Goal: Information Seeking & Learning: Learn about a topic

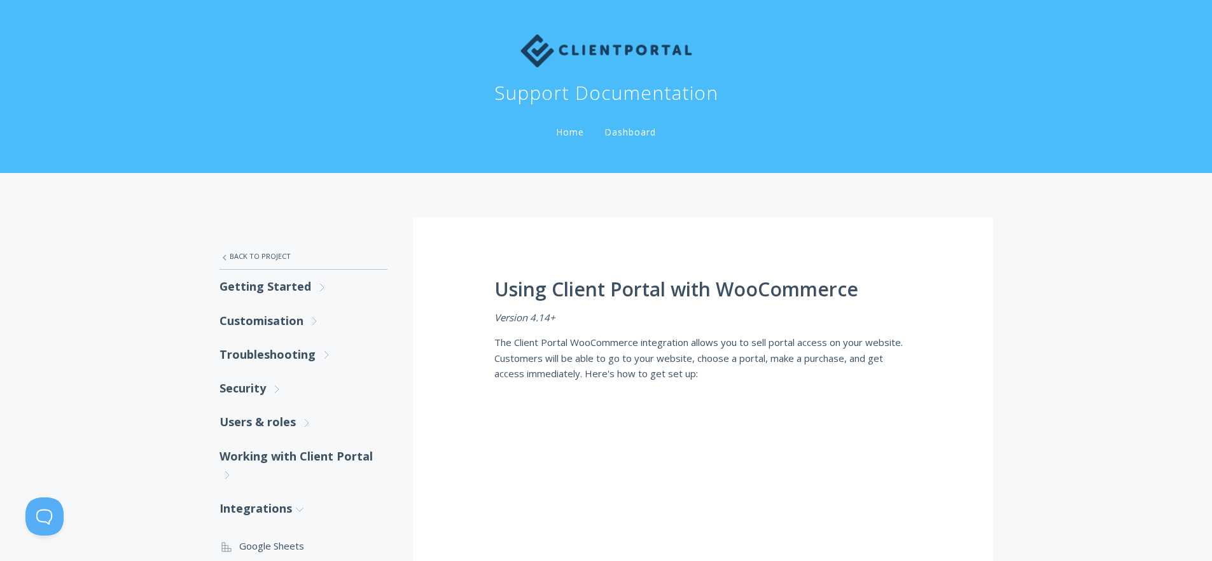
click at [569, 53] on img at bounding box center [606, 50] width 172 height 33
click at [576, 131] on link "Home" at bounding box center [570, 132] width 33 height 12
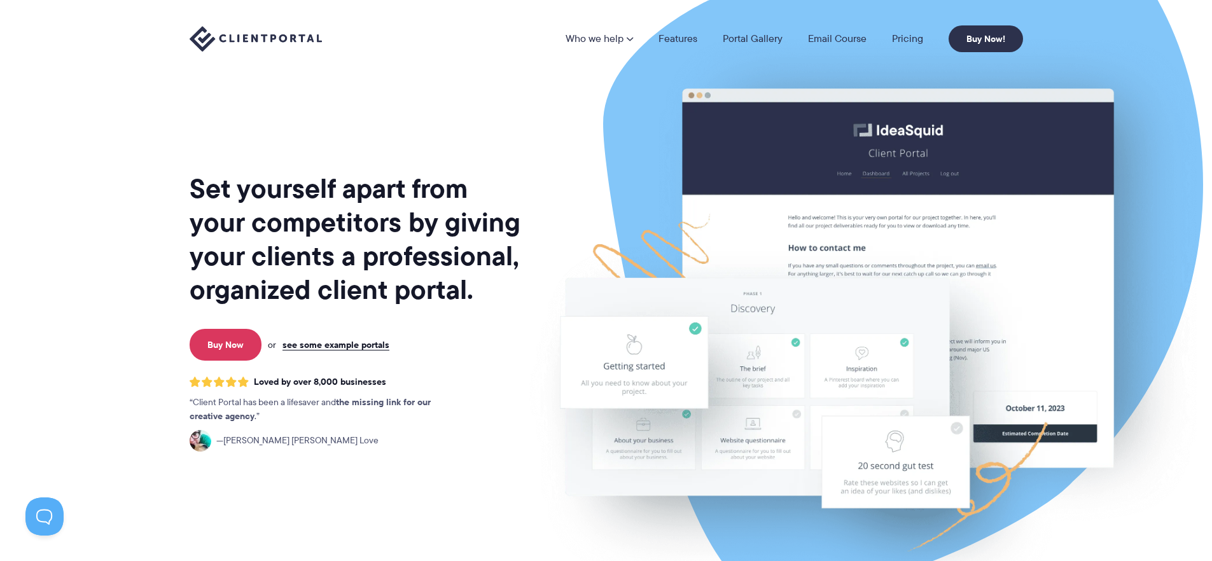
click at [882, 38] on li "Pricing" at bounding box center [907, 39] width 57 height 10
click at [902, 40] on link "Pricing" at bounding box center [907, 39] width 31 height 10
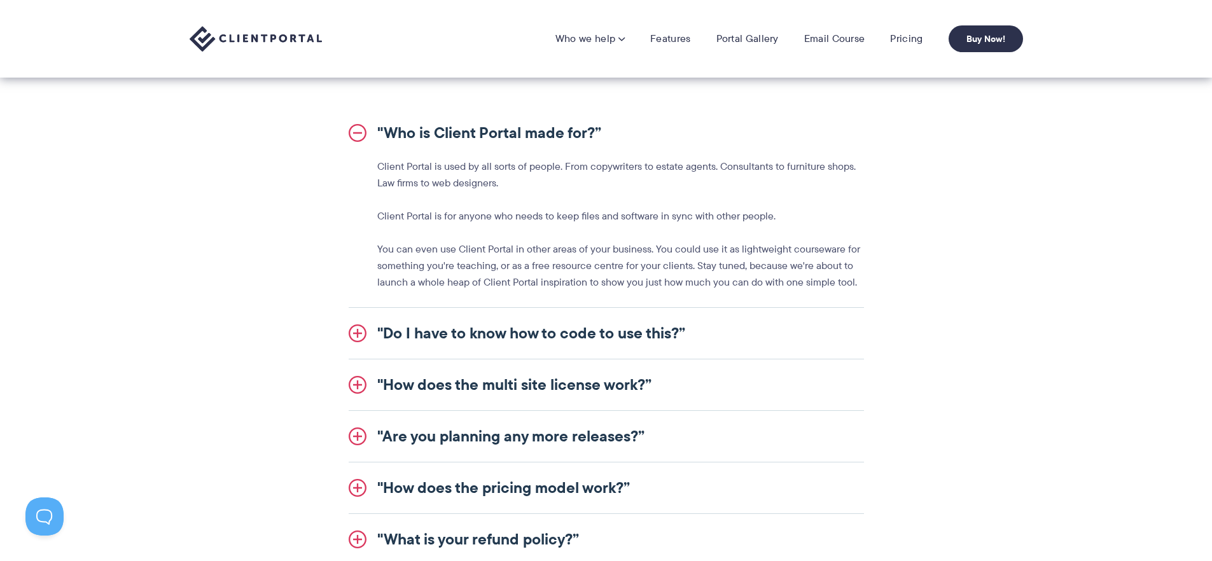
scroll to position [1405, 0]
click at [431, 176] on p "Client Portal is used by all sorts of people. From copywriters to estate agents…" at bounding box center [620, 176] width 487 height 33
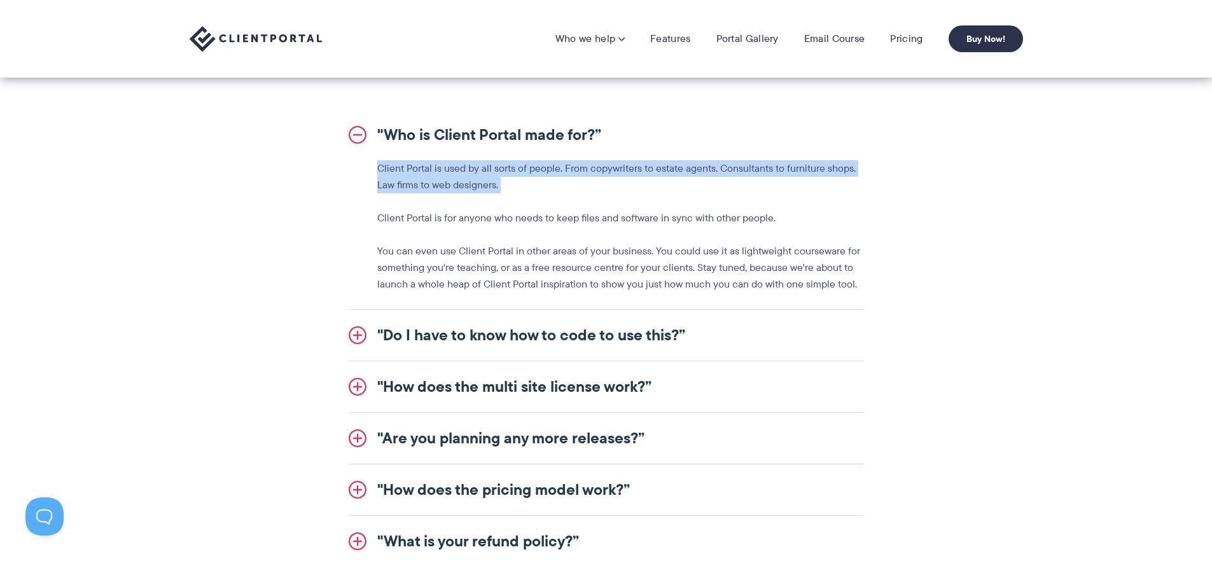
click at [431, 176] on p "Client Portal is used by all sorts of people. From copywriters to estate agents…" at bounding box center [620, 176] width 487 height 33
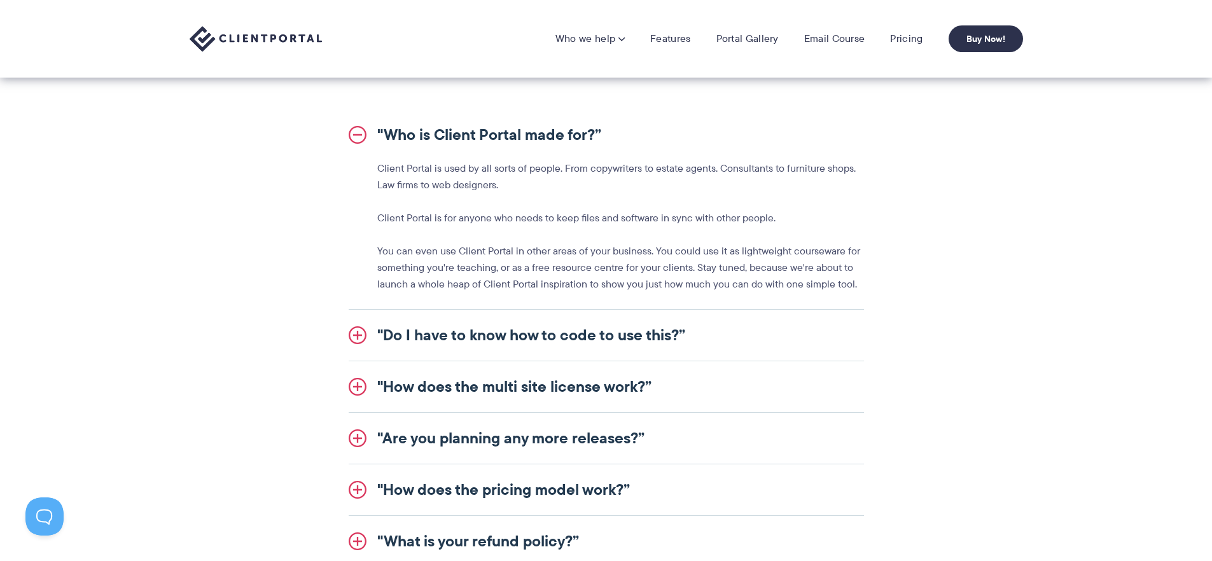
click at [430, 223] on p "Client Portal is for anyone who needs to keep files and software in sync with o…" at bounding box center [620, 218] width 487 height 17
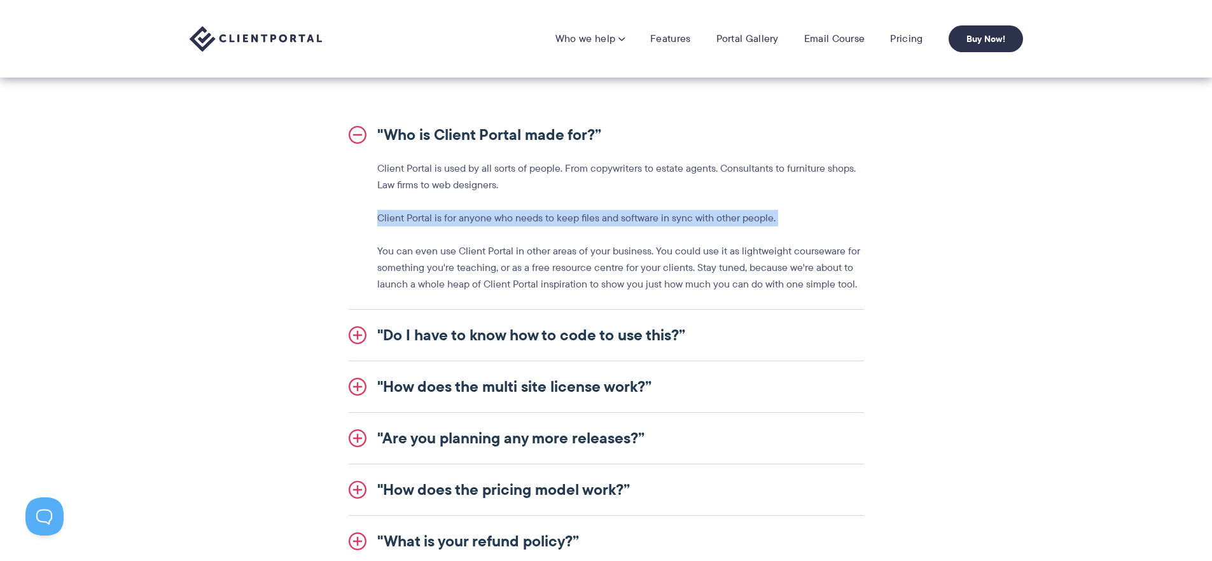
click at [430, 223] on p "Client Portal is for anyone who needs to keep files and software in sync with o…" at bounding box center [620, 218] width 487 height 17
click at [630, 217] on p "Client Portal is for anyone who needs to keep files and software in sync with o…" at bounding box center [620, 218] width 487 height 17
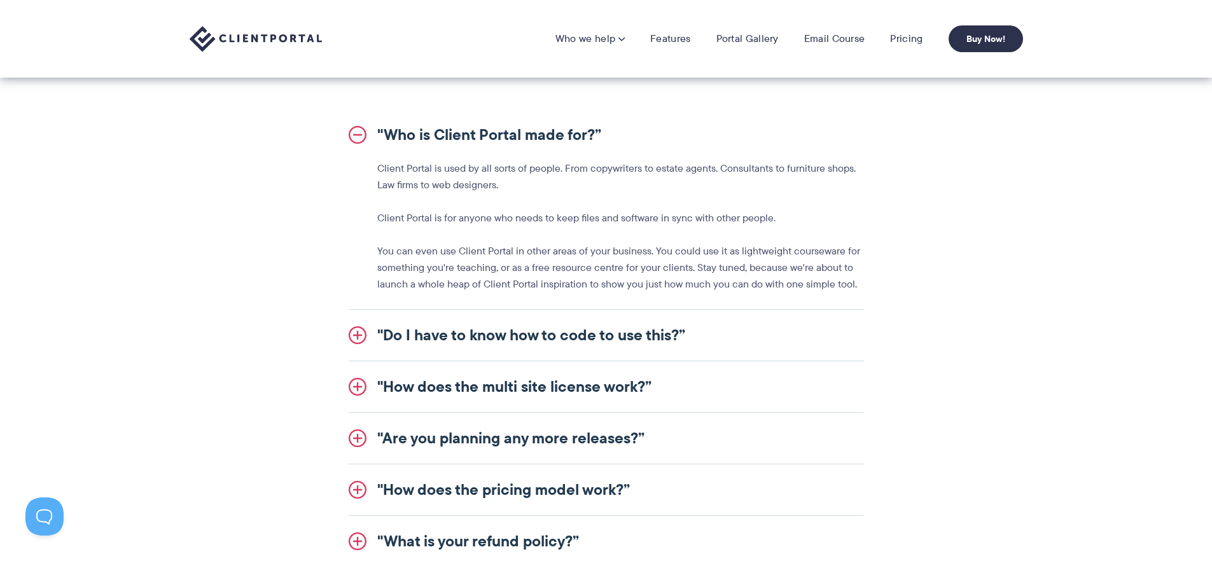
click at [525, 258] on p "You can even use Client Portal in other areas of your business. You could use i…" at bounding box center [620, 268] width 487 height 50
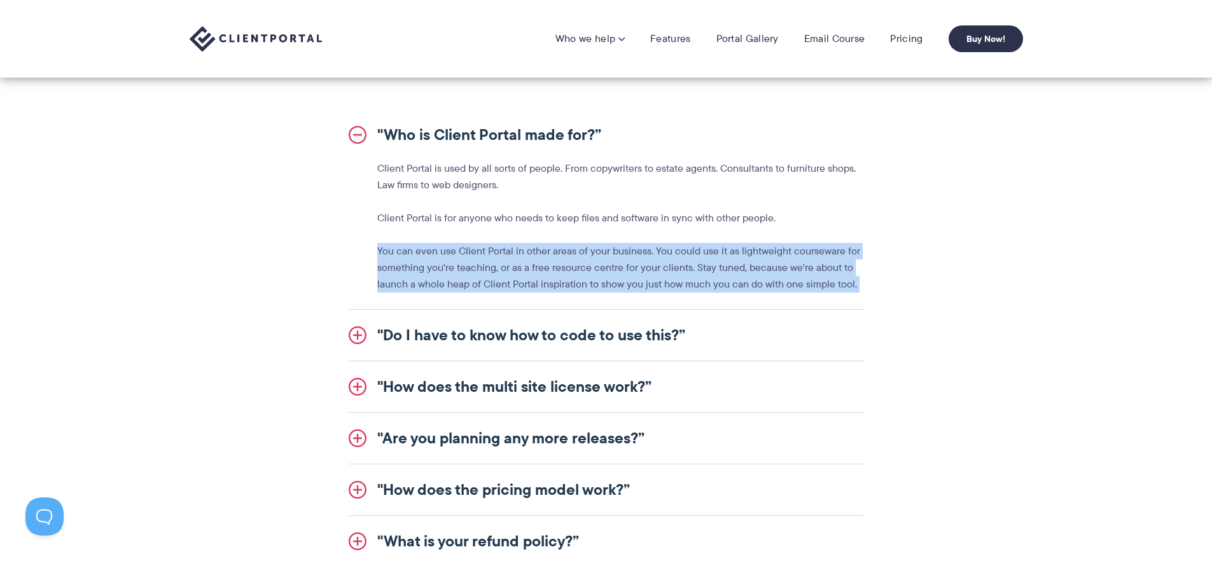
click at [525, 258] on p "You can even use Client Portal in other areas of your business. You could use i…" at bounding box center [620, 268] width 487 height 50
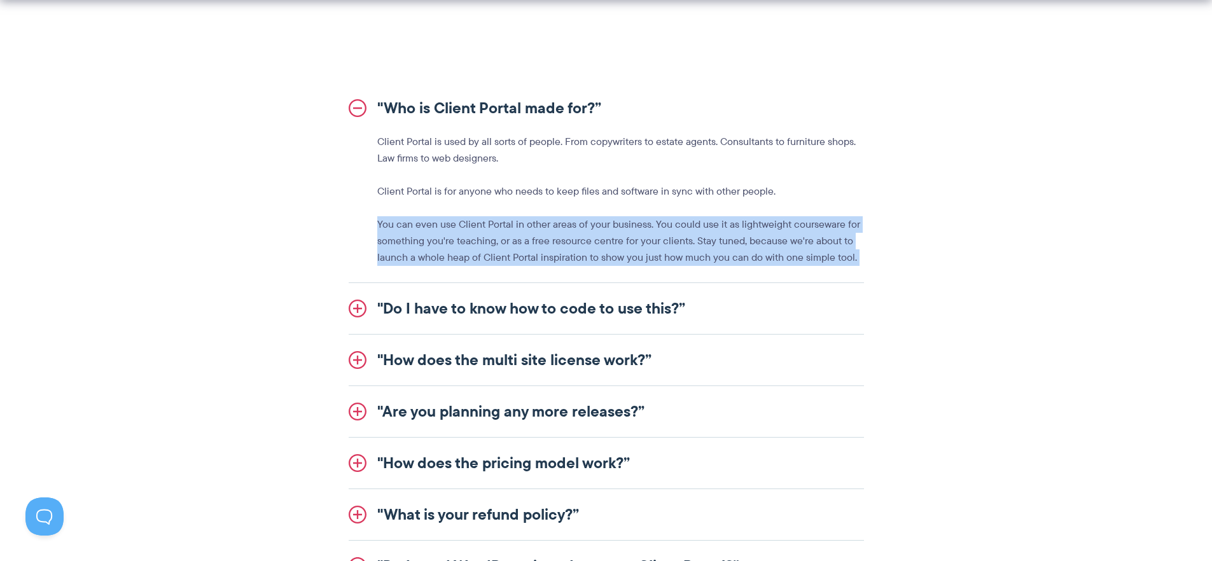
scroll to position [1610, 0]
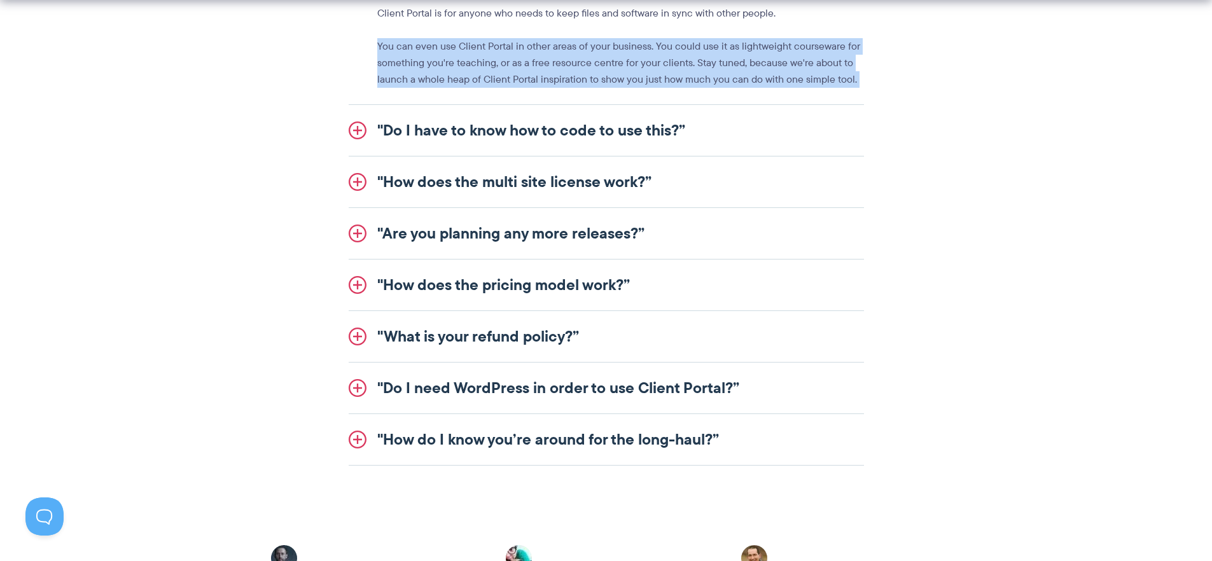
click at [358, 151] on link ""Do I have to know how to code to use this?”" at bounding box center [606, 130] width 515 height 51
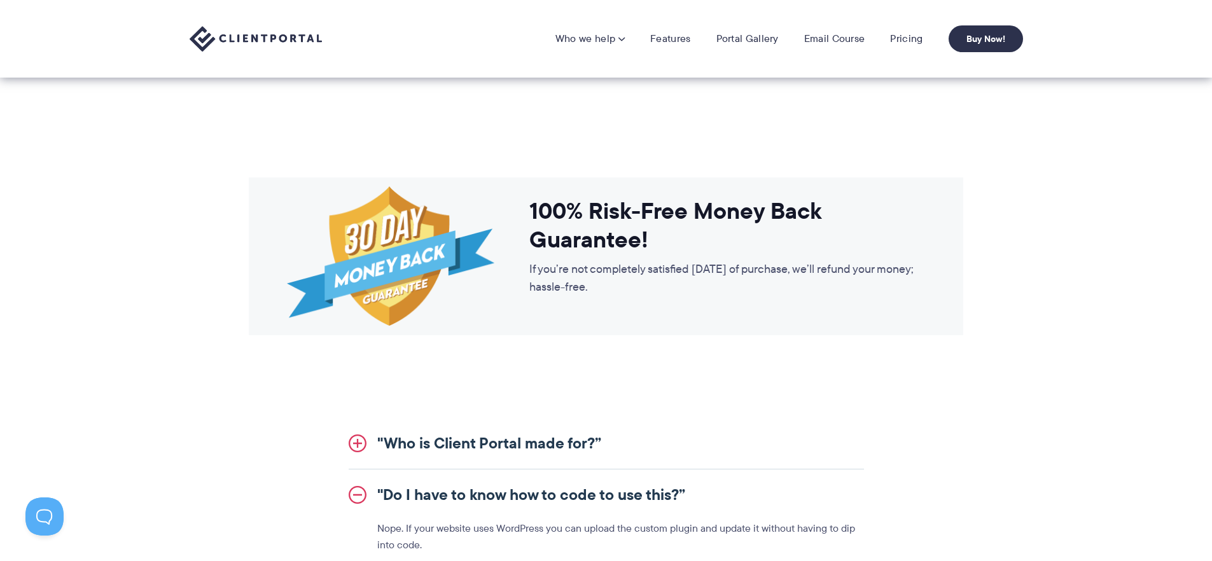
scroll to position [1058, 0]
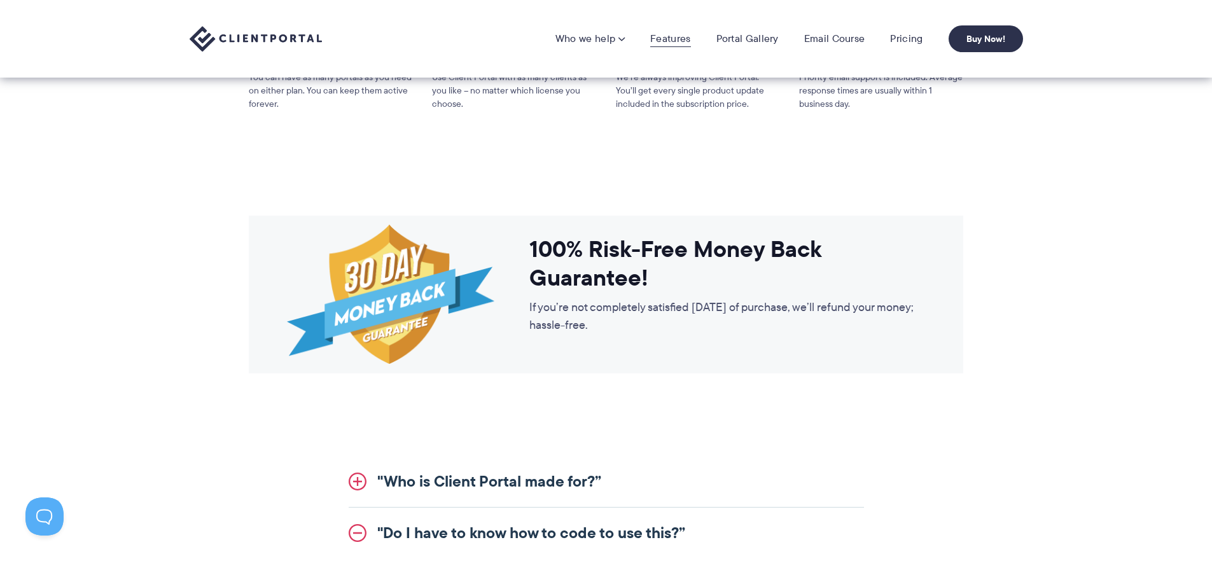
click at [679, 39] on link "Features" at bounding box center [670, 38] width 40 height 13
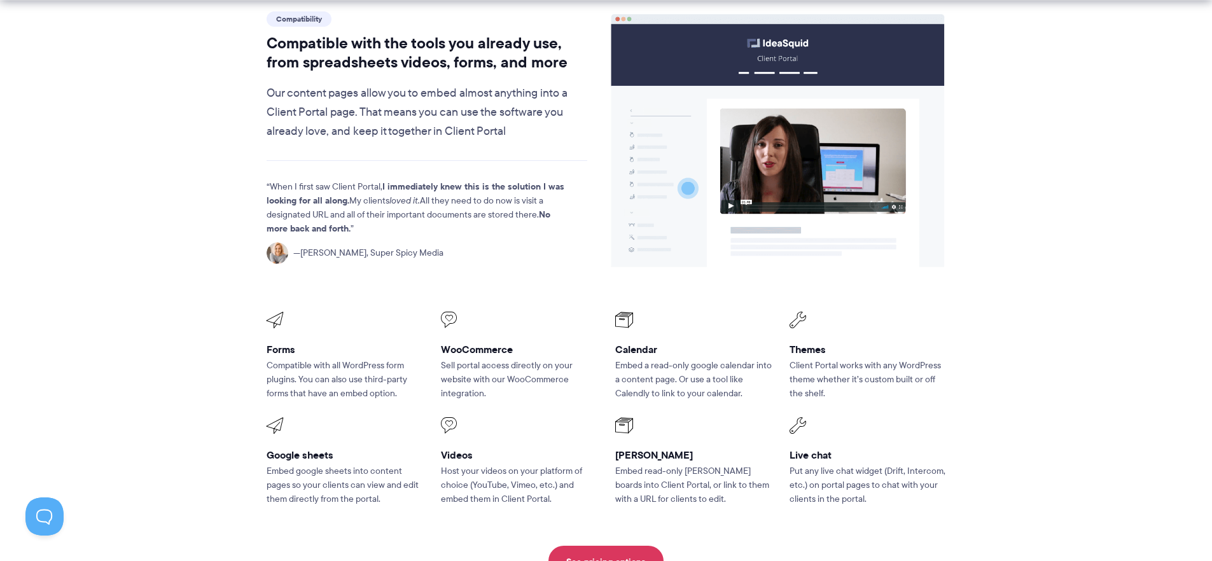
scroll to position [1549, 0]
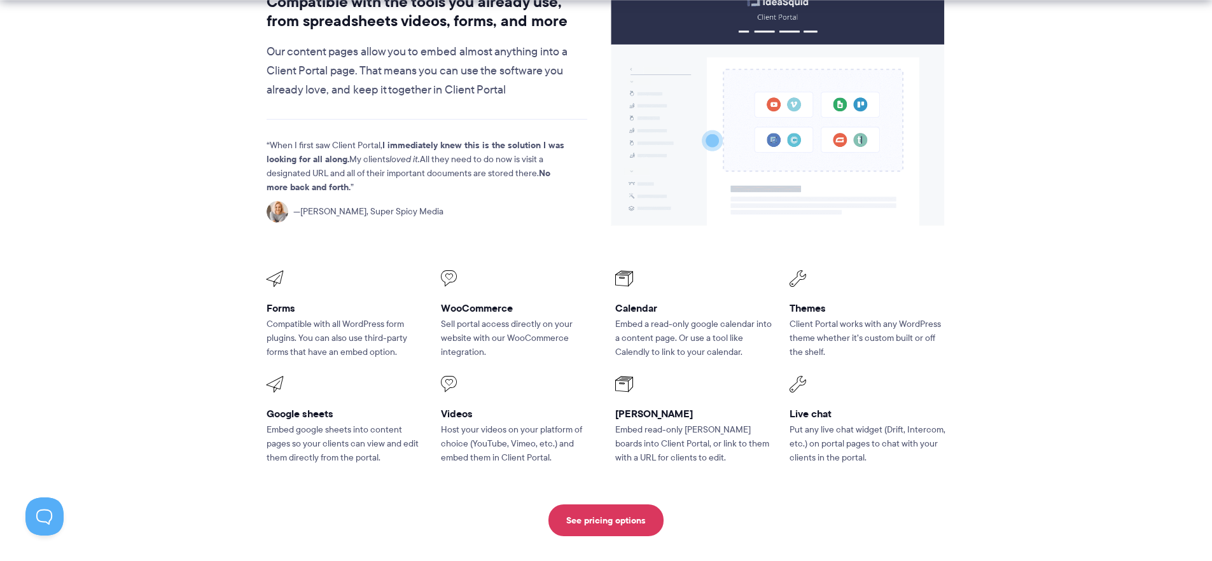
click at [463, 317] on p "Sell portal access directly on your website with our WooCommerce integration." at bounding box center [519, 338] width 157 height 42
click at [462, 317] on p "Sell portal access directly on your website with our WooCommerce integration." at bounding box center [519, 338] width 157 height 42
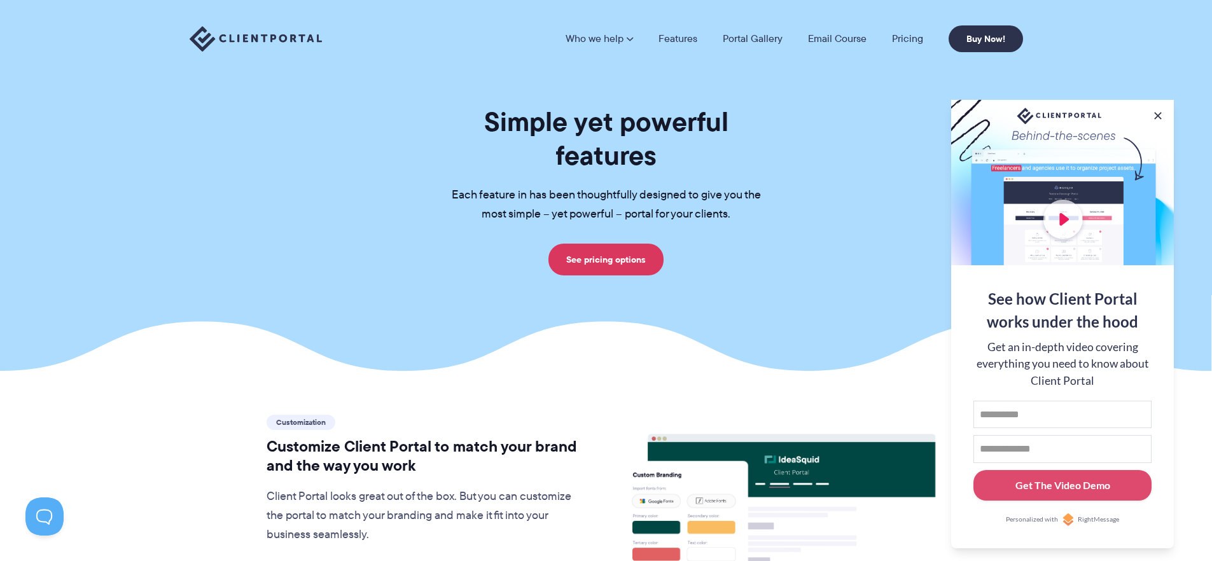
scroll to position [0, 0]
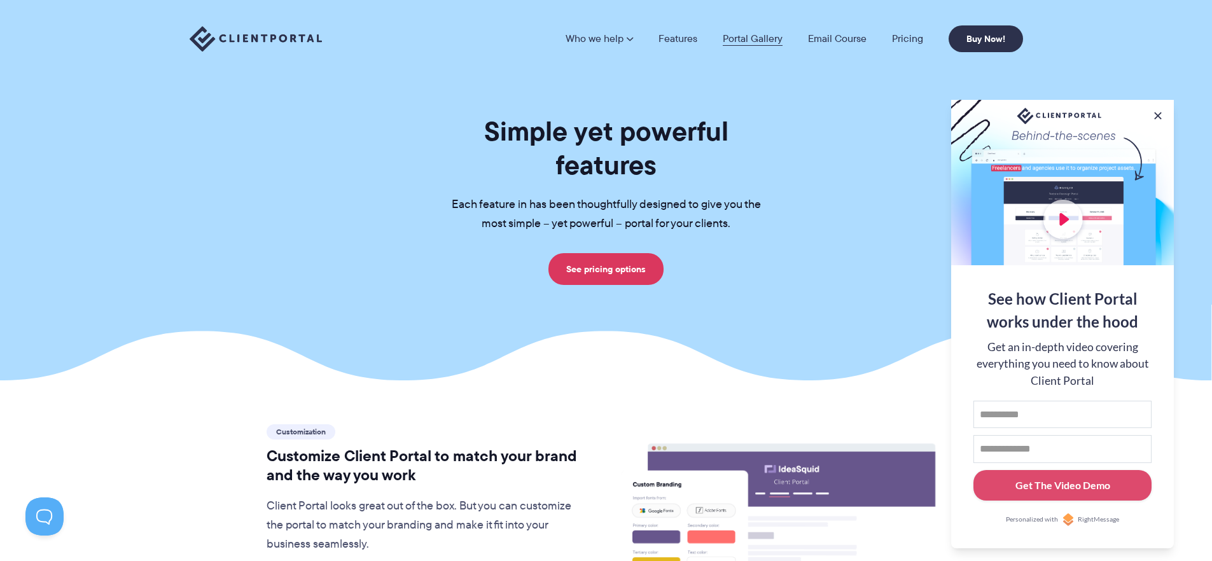
click at [744, 41] on link "Portal Gallery" at bounding box center [753, 39] width 60 height 10
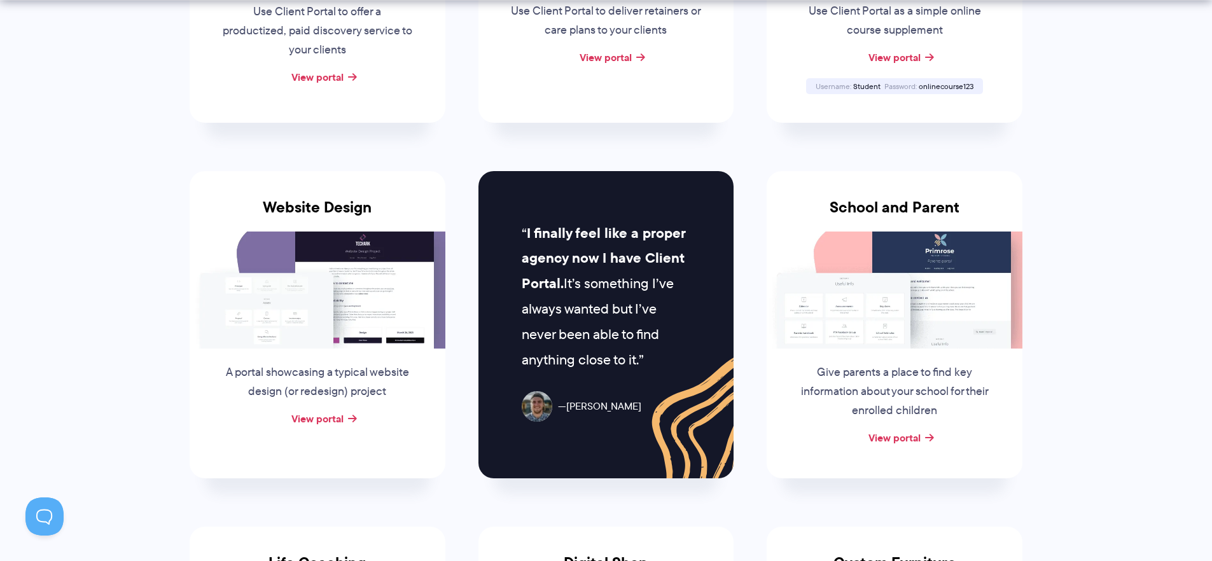
scroll to position [489, 0]
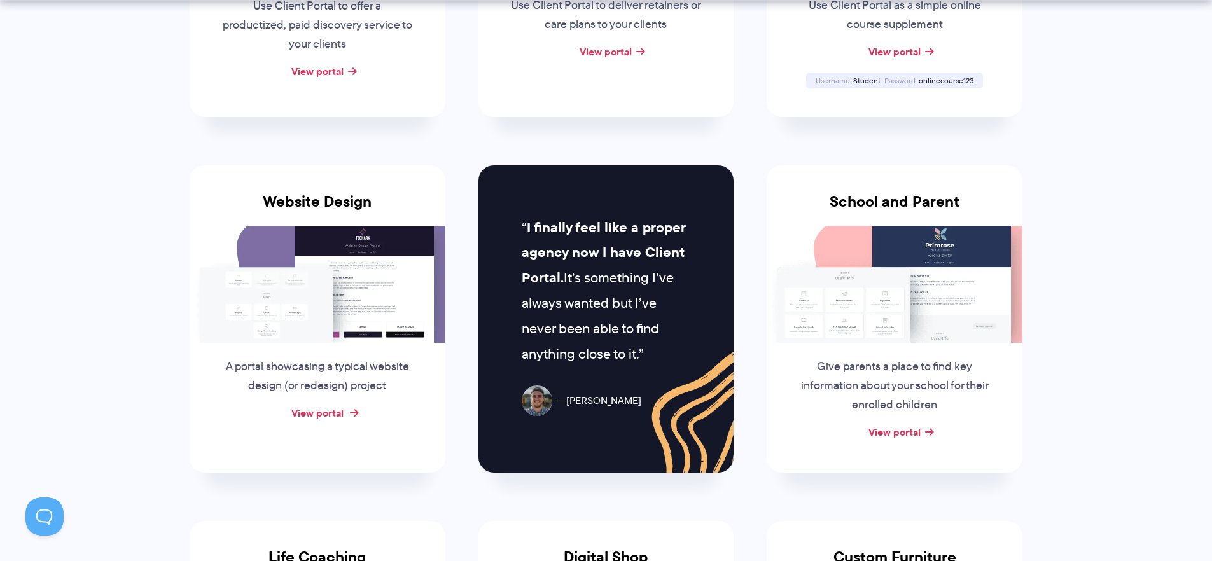
click at [330, 414] on link "View portal" at bounding box center [317, 412] width 52 height 15
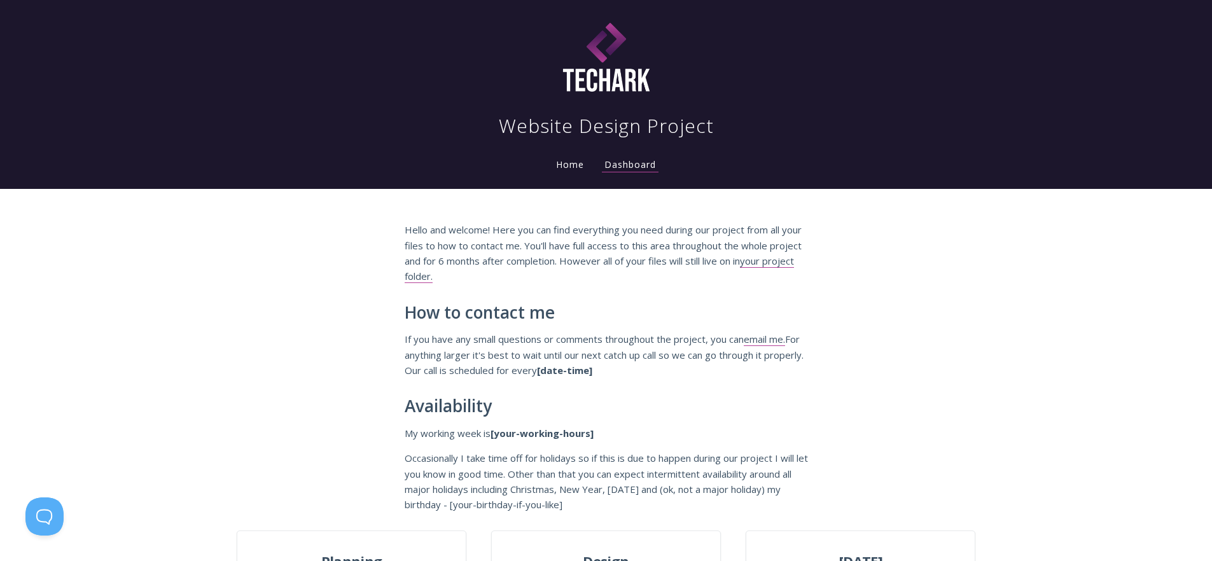
click at [572, 165] on link "Home" at bounding box center [570, 164] width 33 height 12
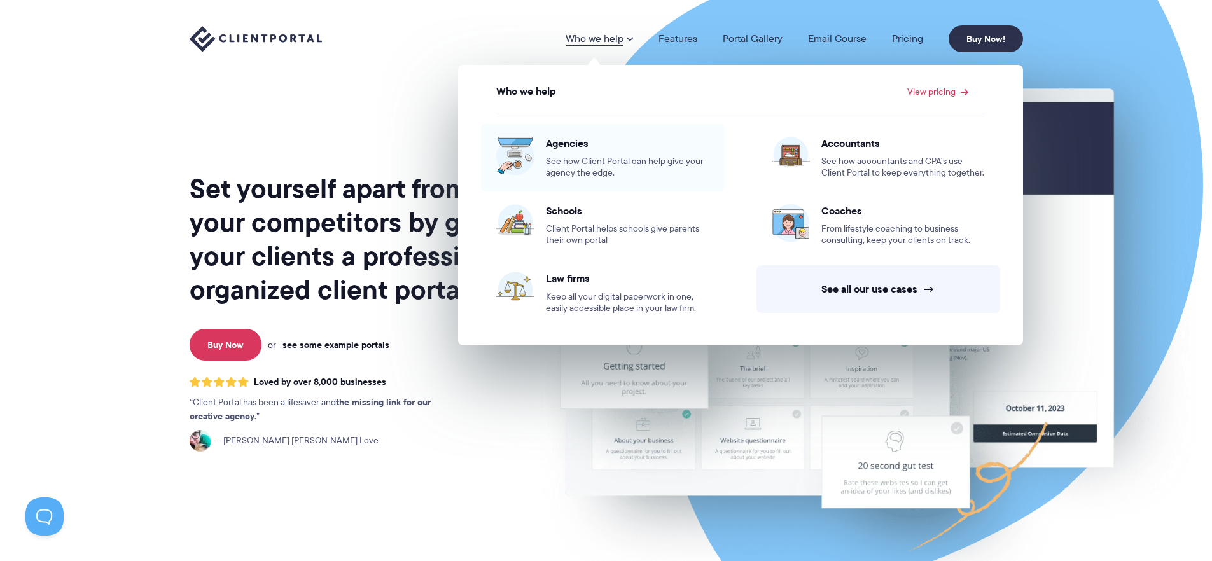
click at [599, 153] on div "Agencies See how Client Portal can help give your agency the edge." at bounding box center [628, 158] width 164 height 42
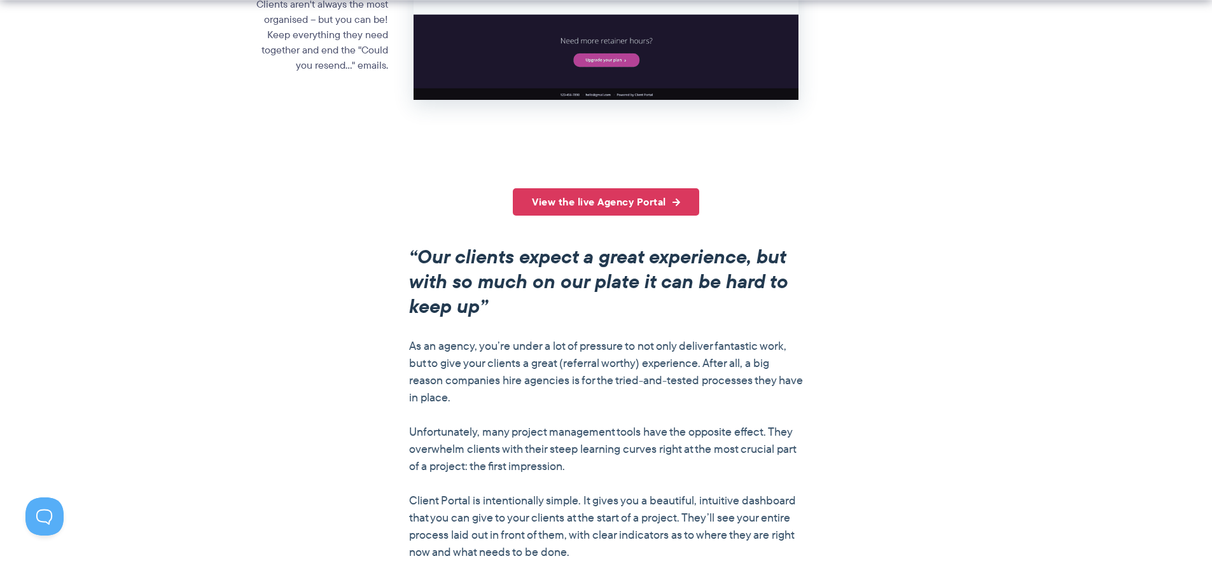
scroll to position [896, 0]
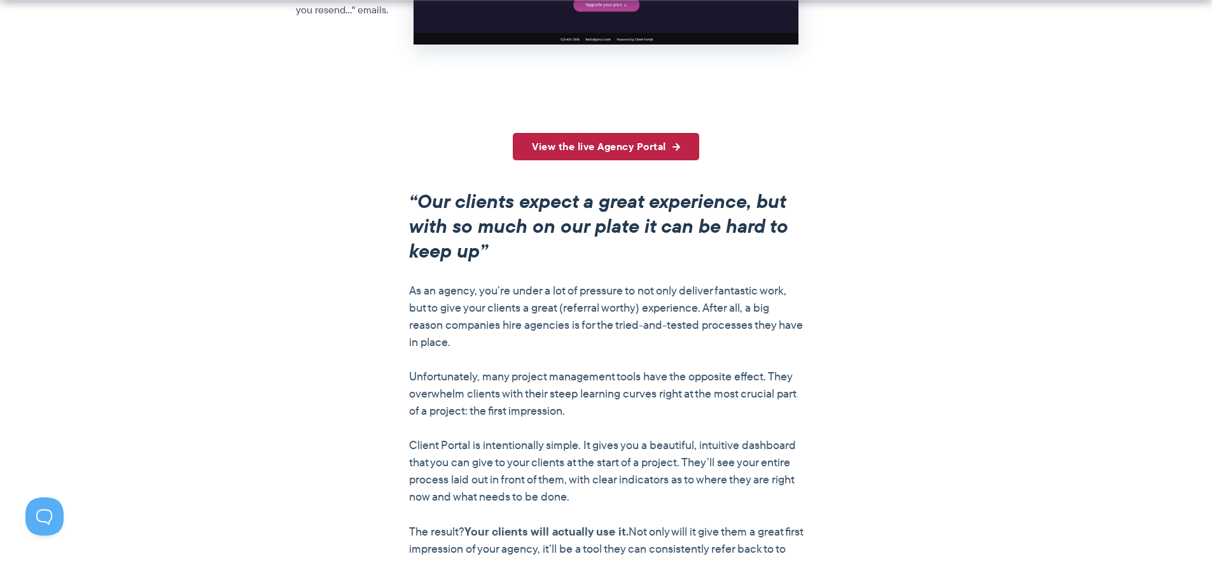
click at [571, 148] on link "View the live Agency Portal" at bounding box center [606, 146] width 186 height 27
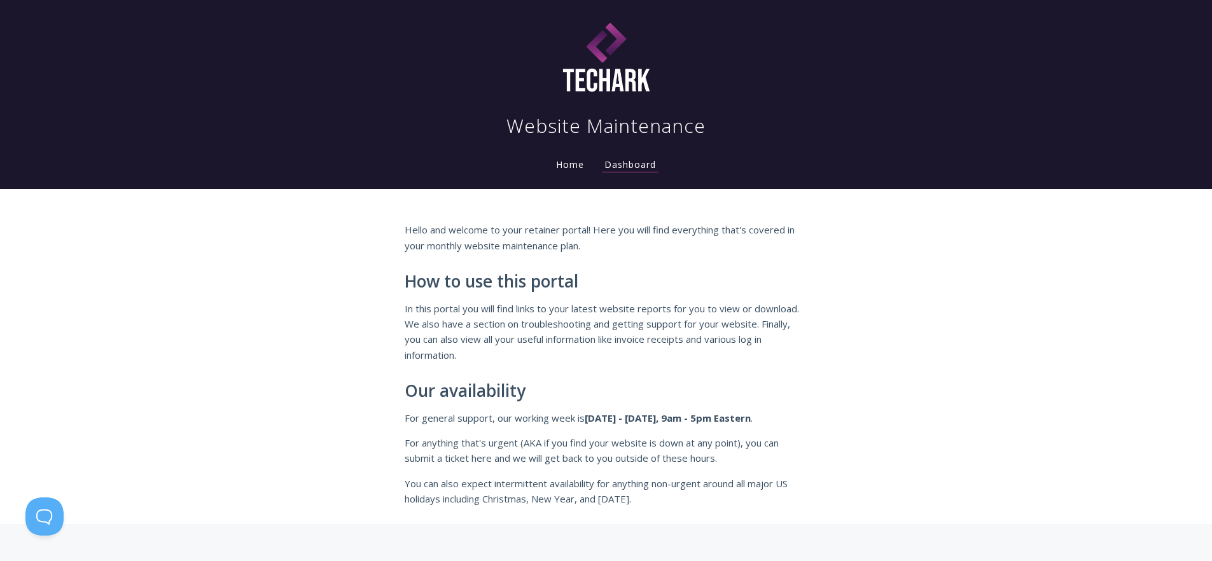
click at [565, 168] on link "Home" at bounding box center [570, 164] width 33 height 12
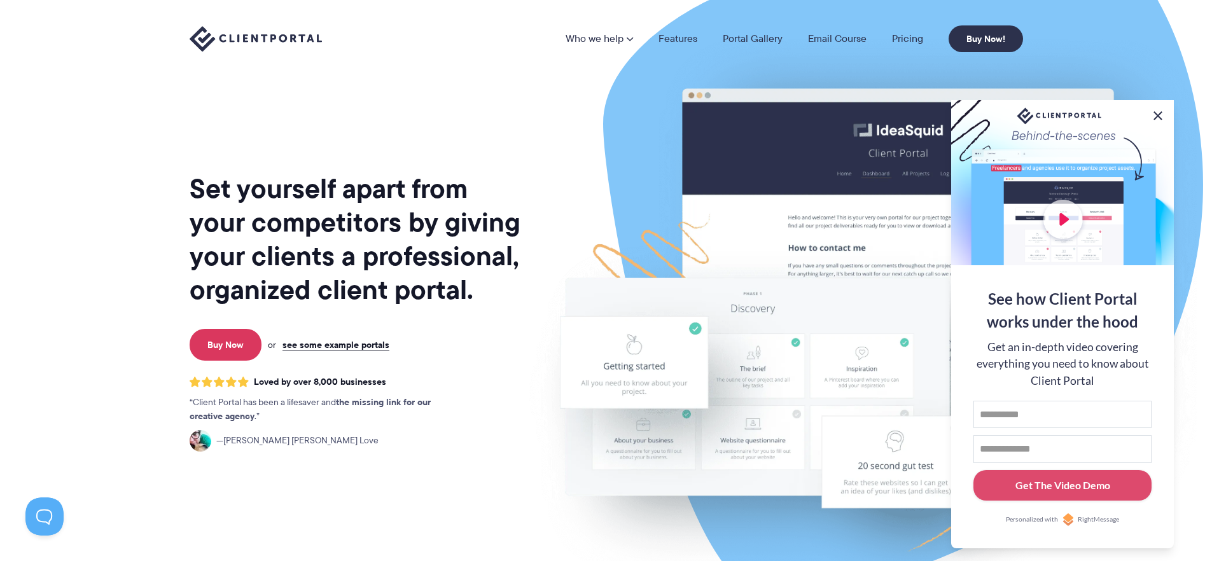
click at [1158, 113] on button at bounding box center [1157, 115] width 15 height 15
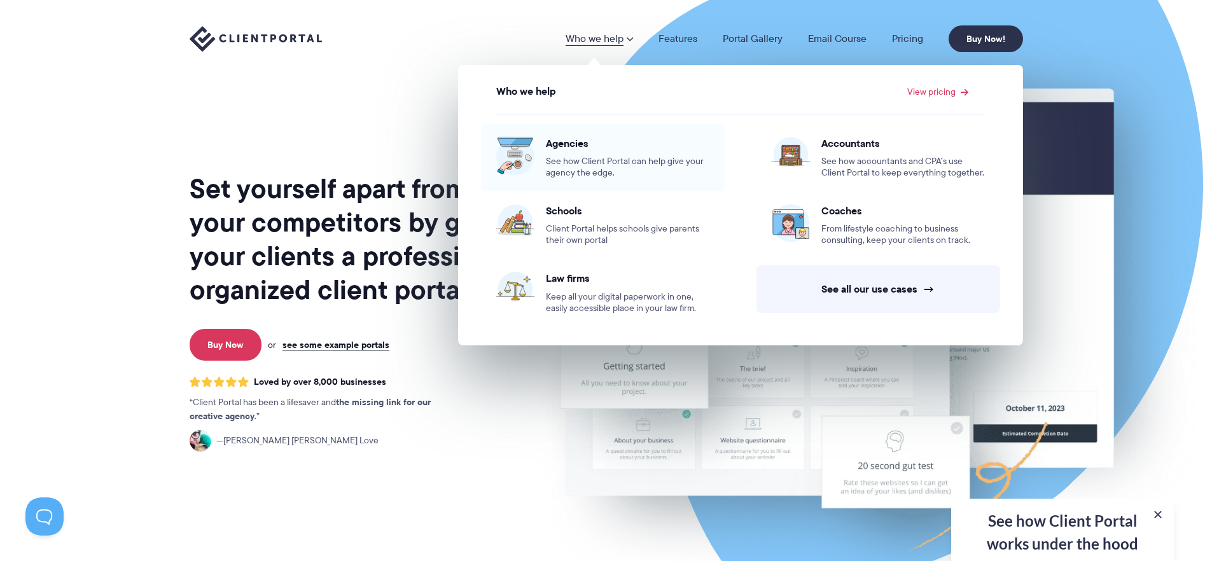
click at [582, 162] on span "See how Client Portal can help give your agency the edge." at bounding box center [628, 167] width 164 height 23
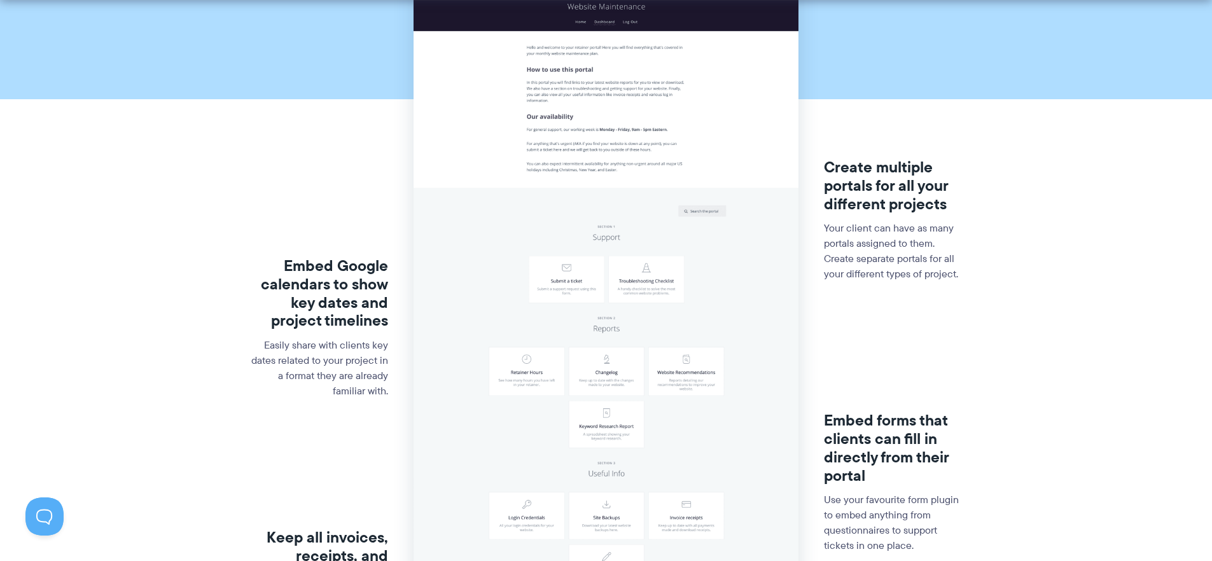
scroll to position [286, 0]
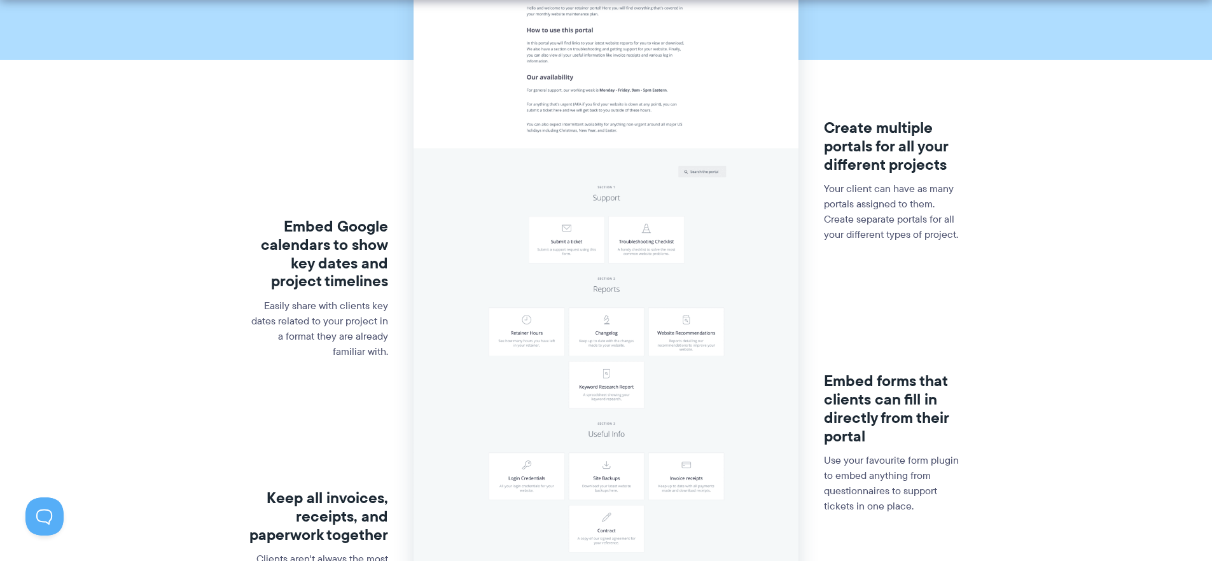
click at [867, 219] on p "Your client can have as many portals assigned to them. Create separate portals …" at bounding box center [893, 211] width 139 height 61
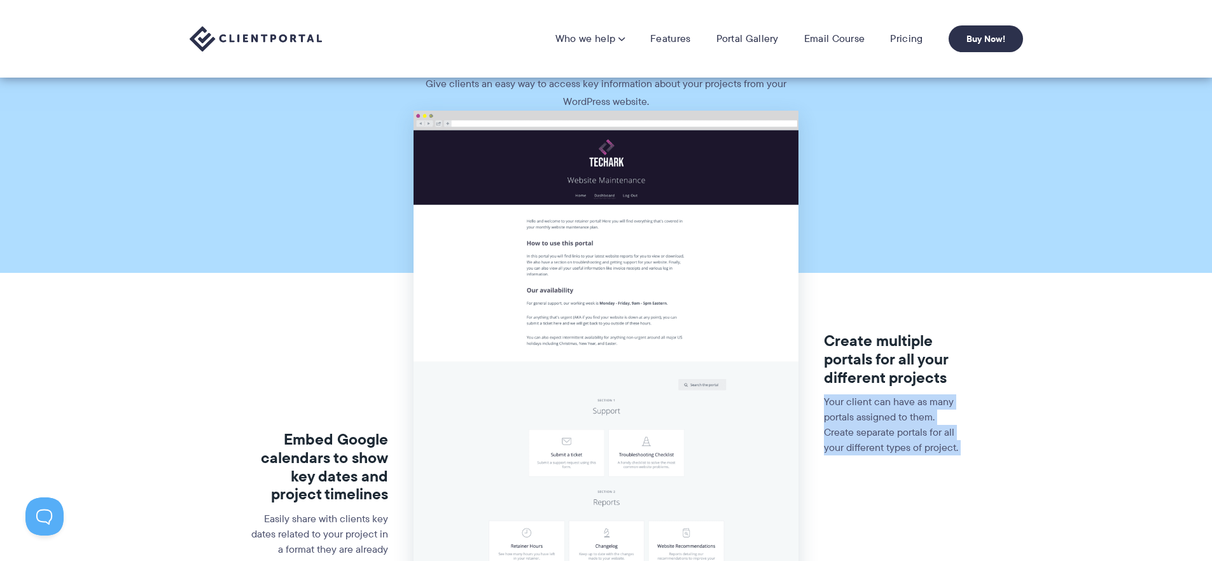
scroll to position [13, 0]
